Goal: Information Seeking & Learning: Learn about a topic

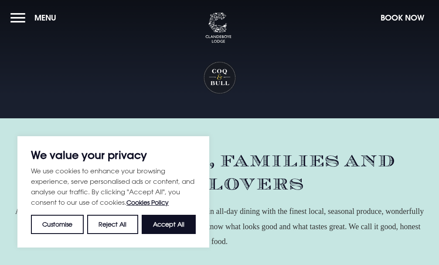
drag, startPoint x: 170, startPoint y: 220, endPoint x: 166, endPoint y: 210, distance: 11.0
click at [169, 220] on button "Accept All" at bounding box center [169, 224] width 54 height 19
checkbox input "true"
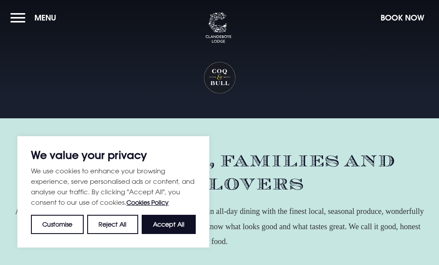
checkbox input "true"
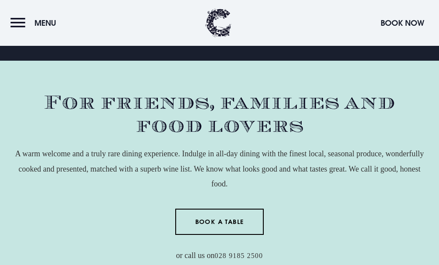
scroll to position [131, 0]
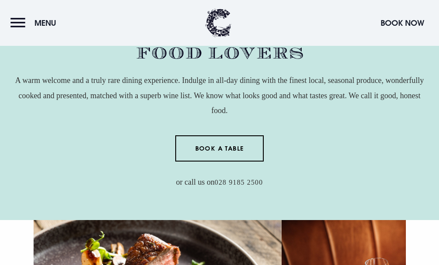
click at [51, 19] on button "Menu" at bounding box center [35, 23] width 50 height 19
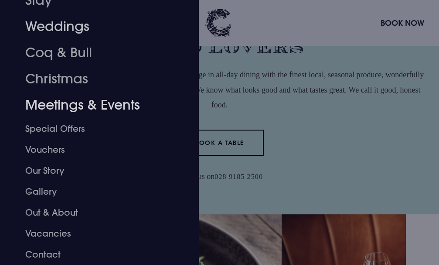
scroll to position [175, 0]
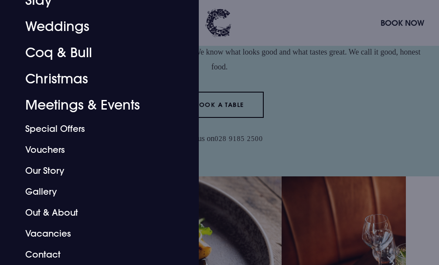
click at [359, 145] on div at bounding box center [219, 132] width 439 height 265
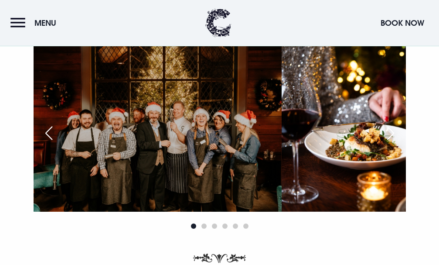
scroll to position [1222, 0]
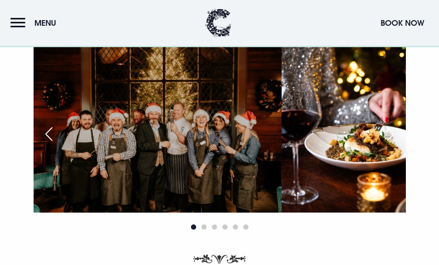
click at [91, 10] on link "View Menu" at bounding box center [83, 0] width 61 height 20
click at [380, 10] on link "View Menu" at bounding box center [355, 0] width 61 height 20
